Goal: Navigation & Orientation: Understand site structure

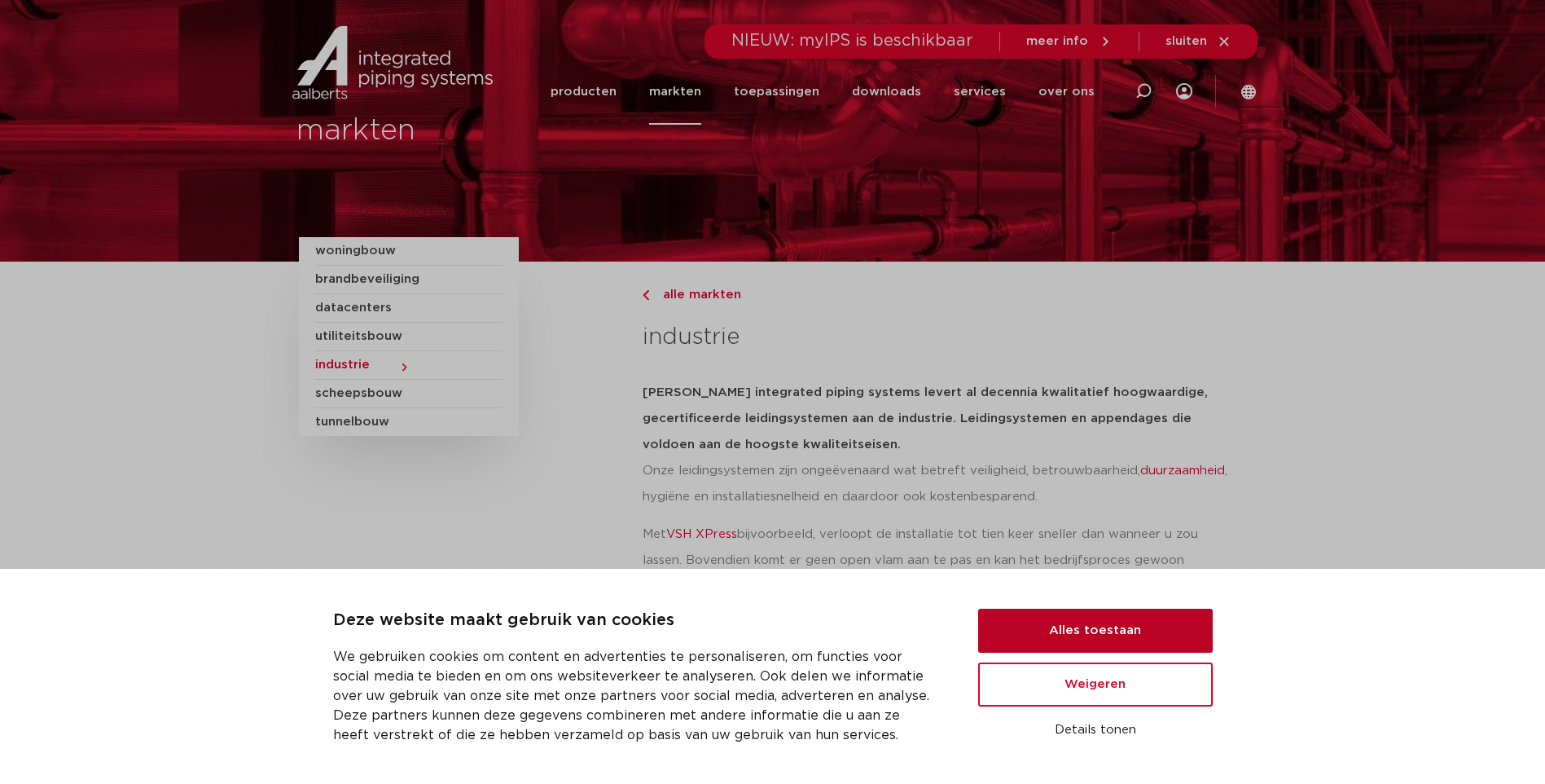
click at [1097, 627] on button "Alles toestaan" at bounding box center [1096, 630] width 234 height 44
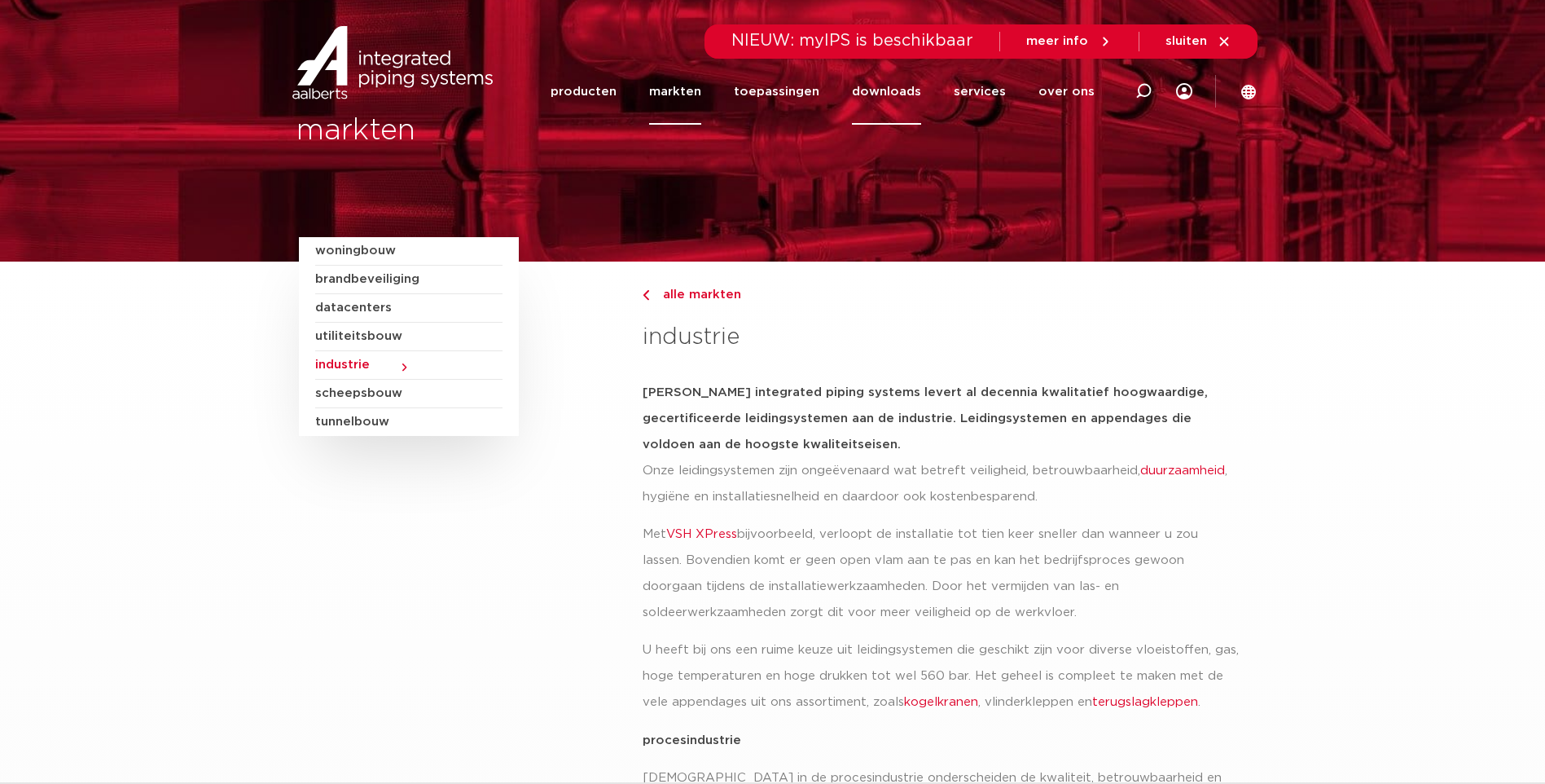
click at [903, 89] on link "downloads" at bounding box center [887, 91] width 69 height 66
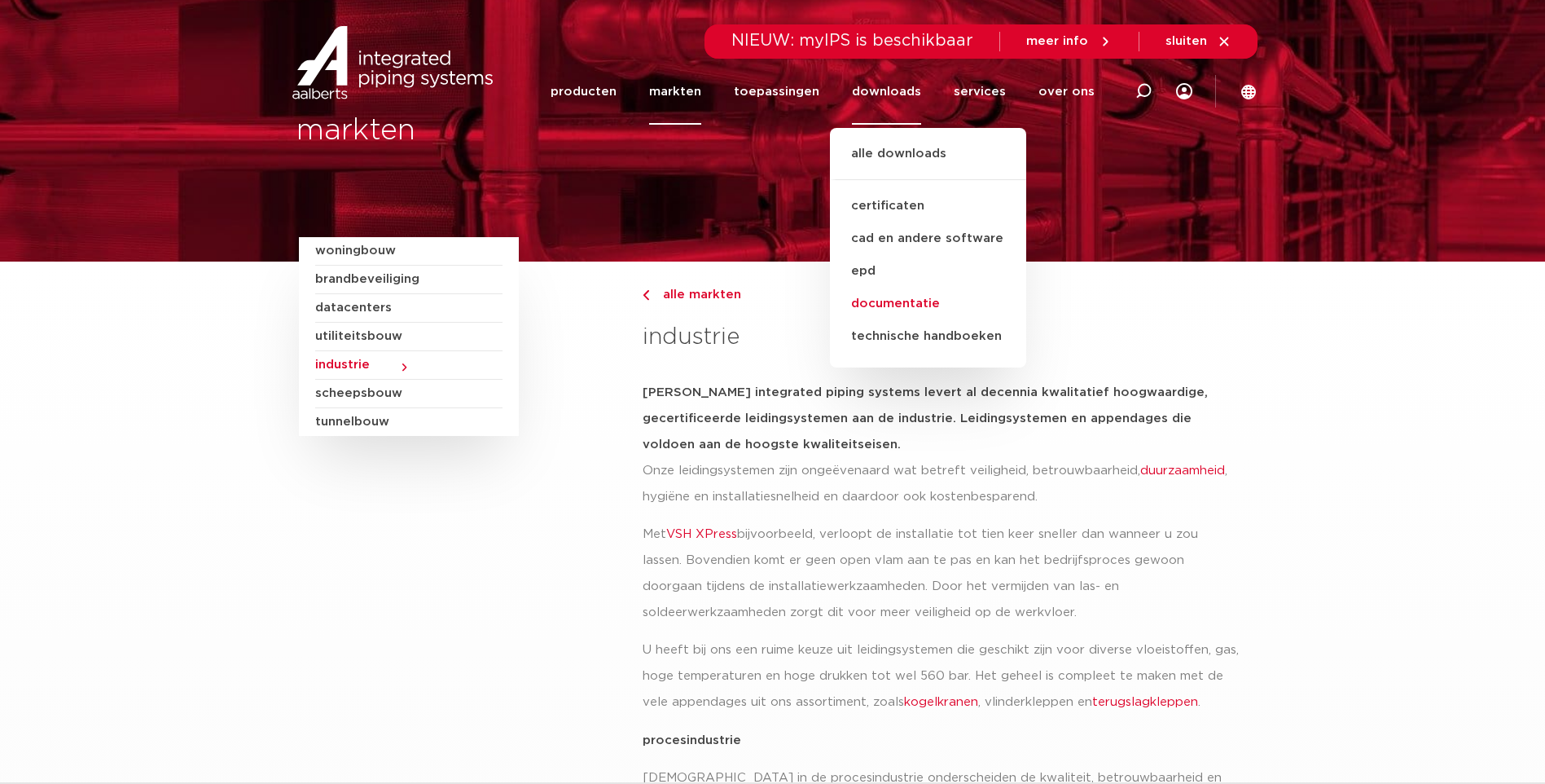
click at [931, 303] on link "documentatie" at bounding box center [928, 304] width 196 height 33
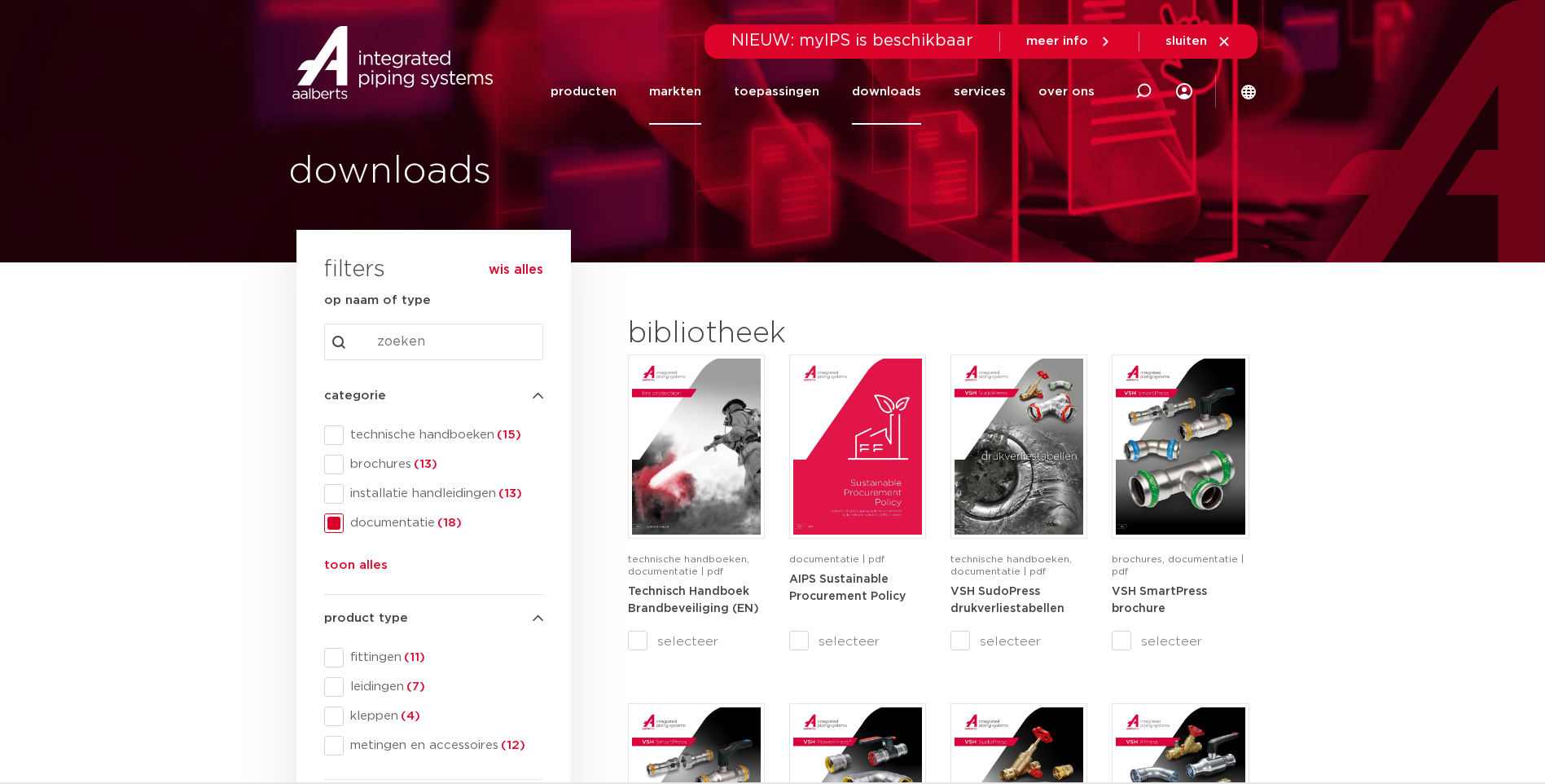
click at [686, 91] on link "markten" at bounding box center [675, 91] width 52 height 66
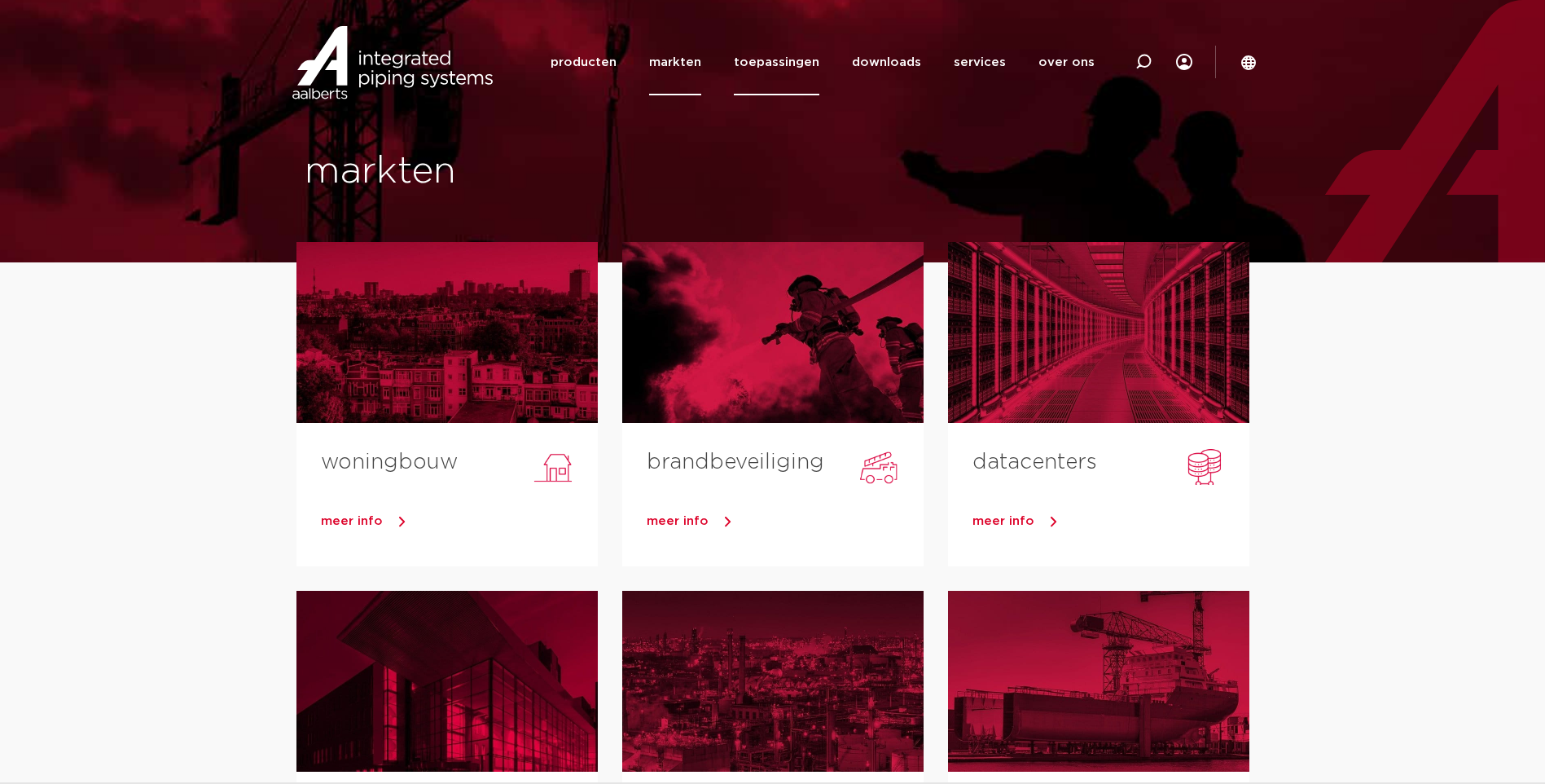
click at [774, 67] on link "toepassingen" at bounding box center [777, 62] width 85 height 66
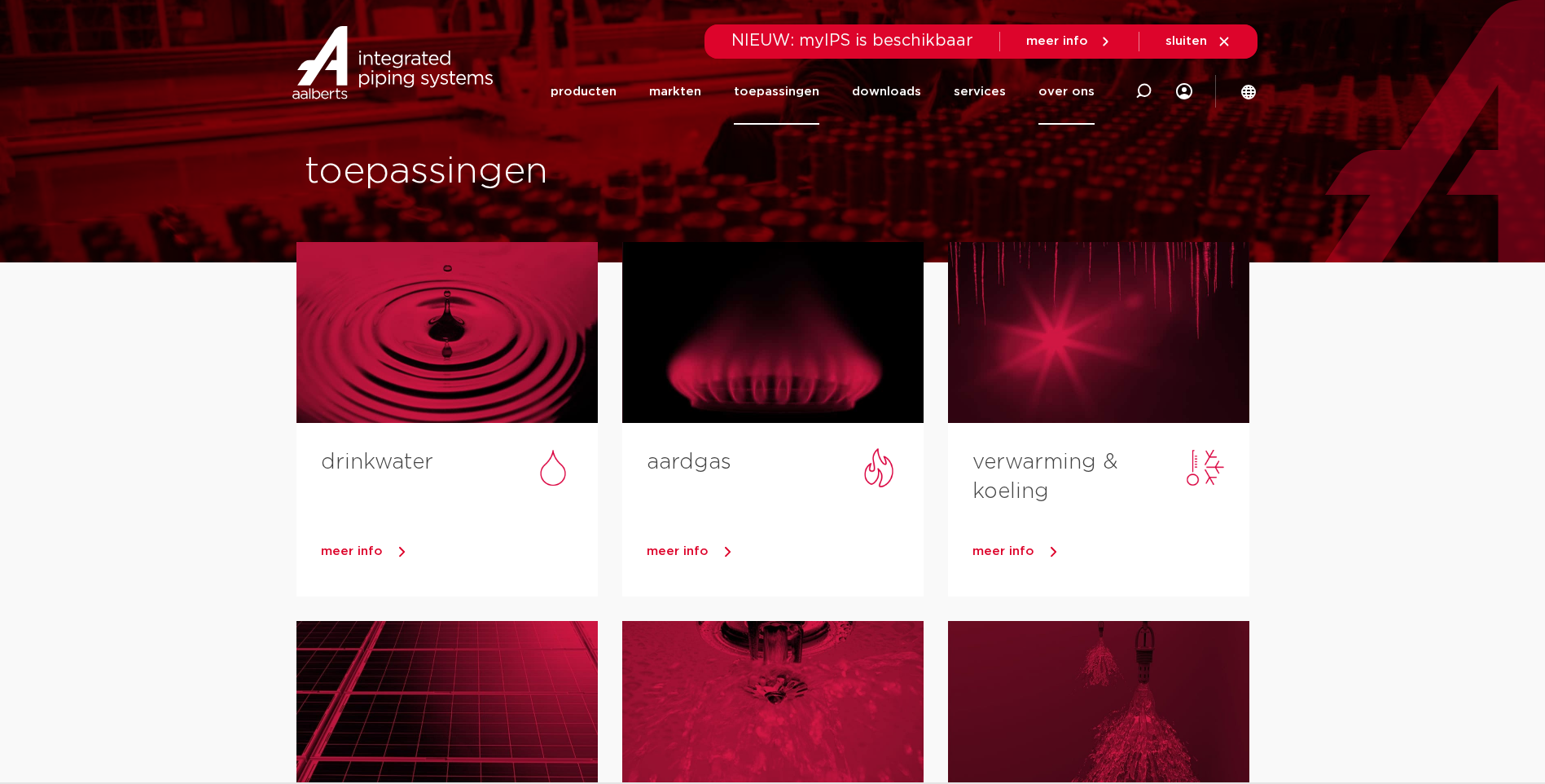
click at [1053, 84] on link "over ons" at bounding box center [1066, 91] width 56 height 66
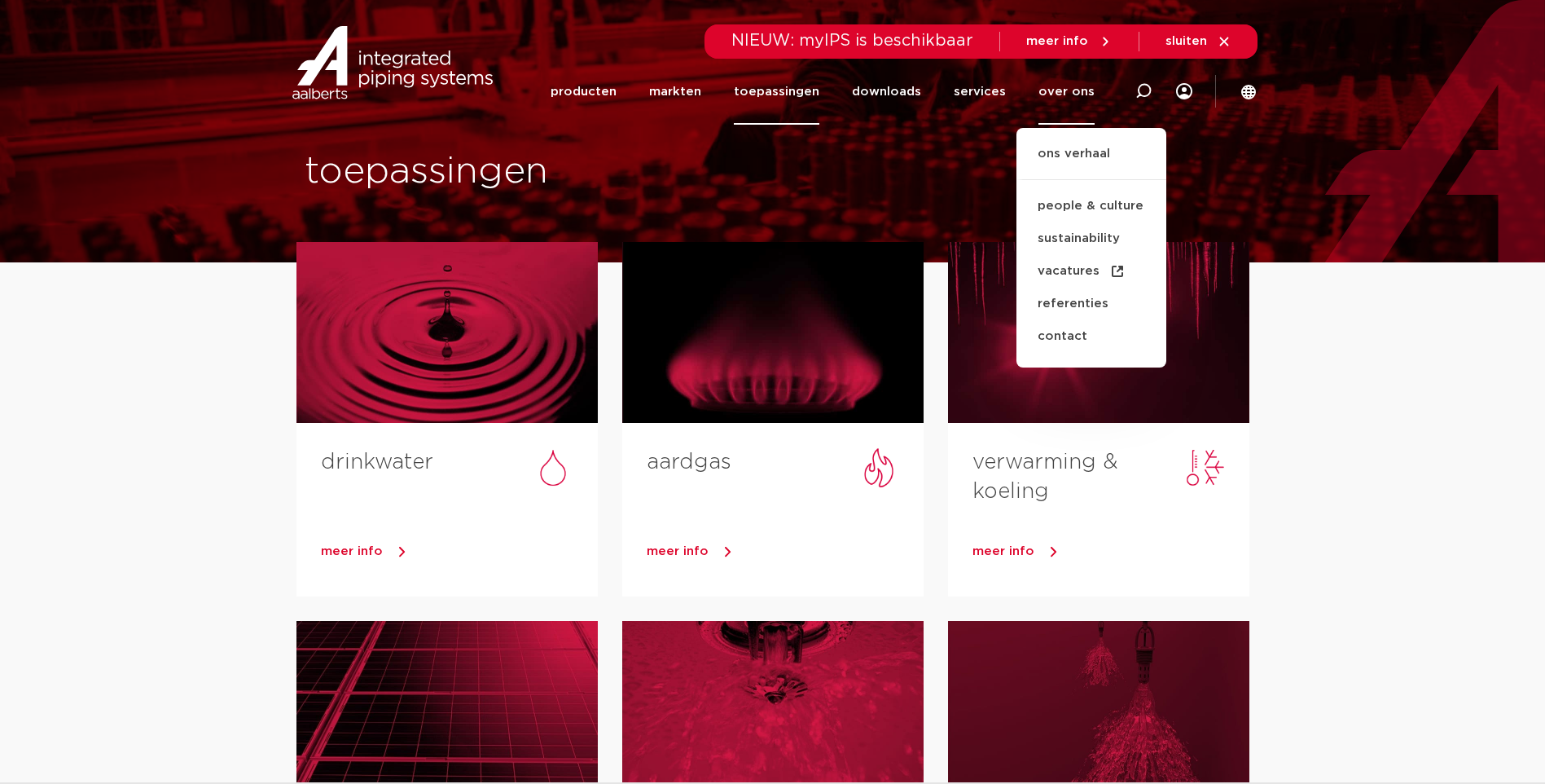
click at [387, 72] on img at bounding box center [392, 62] width 209 height 74
